Goal: Transaction & Acquisition: Register for event/course

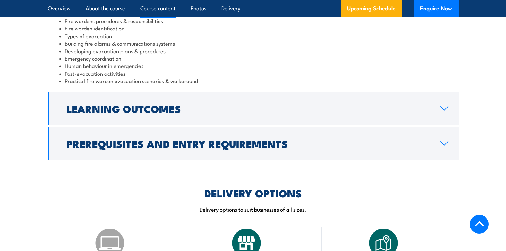
scroll to position [770, 0]
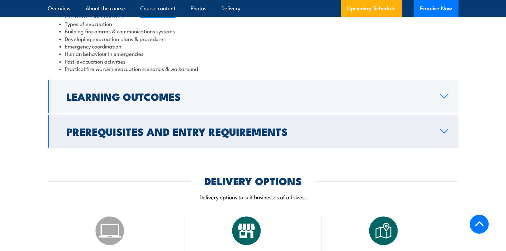
click at [129, 128] on h2 "Prerequisites and Entry Requirements" at bounding box center [247, 131] width 363 height 9
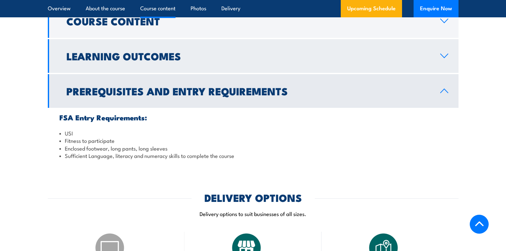
scroll to position [668, 0]
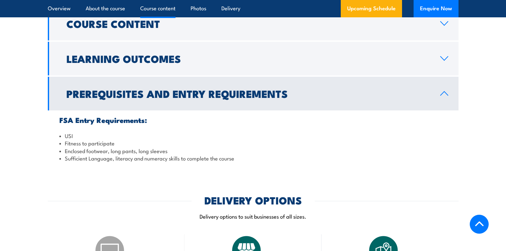
click at [181, 98] on h2 "Prerequisites and Entry Requirements" at bounding box center [247, 93] width 363 height 9
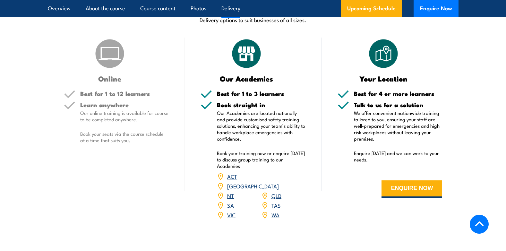
scroll to position [797, 0]
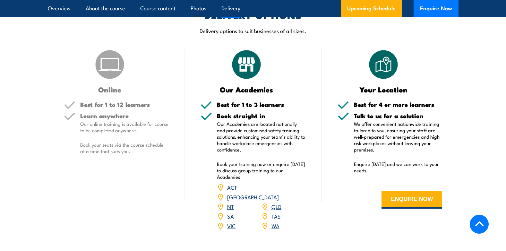
click at [68, 107] on icon at bounding box center [69, 105] width 9 height 6
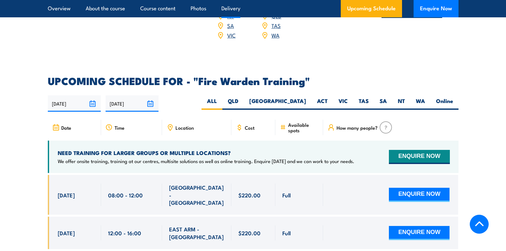
scroll to position [989, 0]
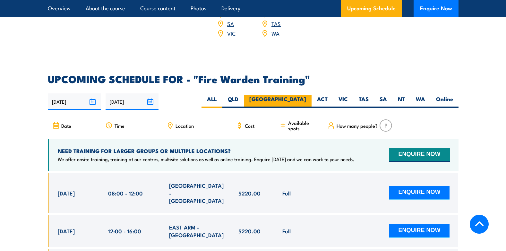
click at [299, 95] on label "NSW" at bounding box center [278, 101] width 68 height 13
drag, startPoint x: 299, startPoint y: 90, endPoint x: 297, endPoint y: 85, distance: 5.4
click at [297, 95] on label "NSW" at bounding box center [278, 101] width 68 height 13
click at [306, 95] on input "NSW" at bounding box center [308, 97] width 4 height 4
radio input "true"
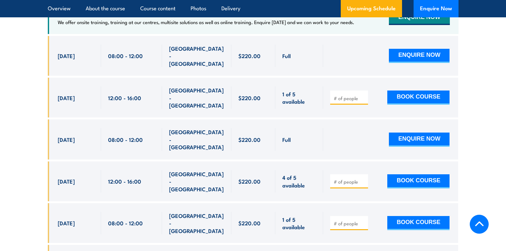
scroll to position [1257, 0]
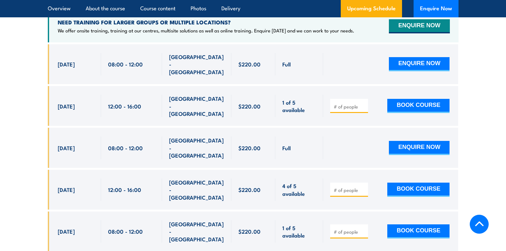
click at [358, 103] on input "number" at bounding box center [350, 106] width 32 height 6
click at [192, 95] on span "SMITHFIELD - NSW" at bounding box center [196, 106] width 55 height 22
click at [413, 99] on button "BOOK COURSE" at bounding box center [418, 106] width 62 height 14
type input "2"
type input "1"
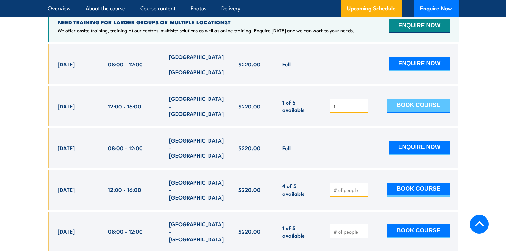
click at [404, 99] on button "BOOK COURSE" at bounding box center [418, 106] width 62 height 14
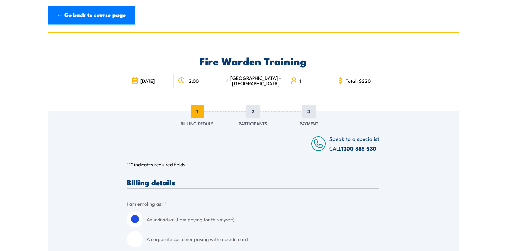
click at [257, 115] on span "2" at bounding box center [252, 111] width 13 height 13
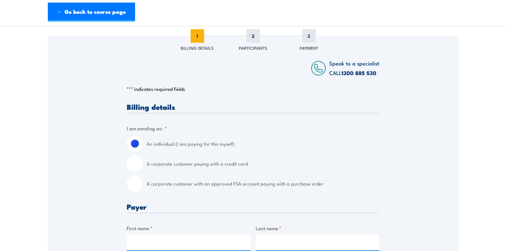
scroll to position [96, 0]
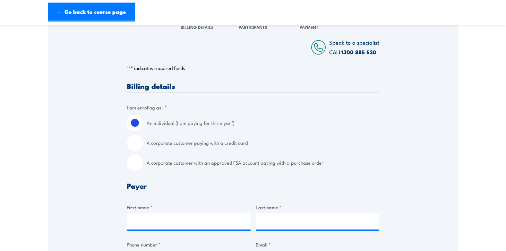
click at [131, 141] on input "A corporate customer paying with a credit card" at bounding box center [135, 143] width 16 height 16
radio input "true"
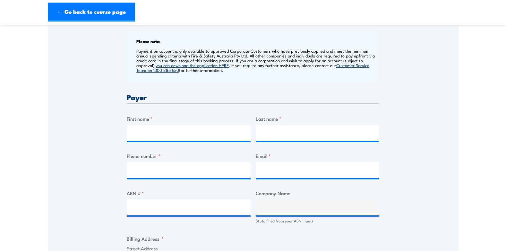
scroll to position [289, 0]
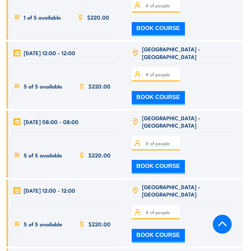
scroll to position [1780, 0]
